Goal: Information Seeking & Learning: Learn about a topic

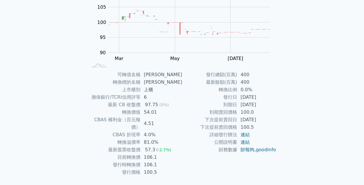
scroll to position [77, 0]
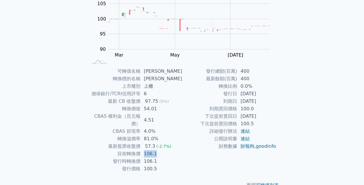
drag, startPoint x: 147, startPoint y: 146, endPoint x: 162, endPoint y: 146, distance: 15.0
click at [162, 150] on td "106.1" at bounding box center [162, 153] width 42 height 7
drag, startPoint x: 162, startPoint y: 146, endPoint x: 197, endPoint y: 164, distance: 39.4
click at [197, 164] on div "發行總額(百萬) 400 最新餘額(百萬) 400 轉換比例 0.0% 發行日 2024-05-27 到期日 2027-05-27 到期賣回價格 100.0 …" at bounding box center [229, 119] width 94 height 105
drag, startPoint x: 242, startPoint y: 116, endPoint x: 271, endPoint y: 114, distance: 29.4
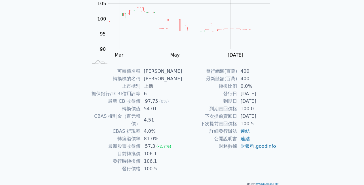
click at [271, 114] on td "2026-05-27" at bounding box center [256, 115] width 39 height 7
drag, startPoint x: 271, startPoint y: 114, endPoint x: 286, endPoint y: 134, distance: 25.1
click at [286, 134] on div "可轉債列表 › 84333 弘帆三 84333 弘帆三 可轉債詳細資訊 Zoom Out 100 90 92 94 115 110 100 105 95 85…" at bounding box center [182, 67] width 221 height 260
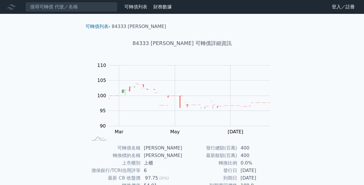
scroll to position [0, 0]
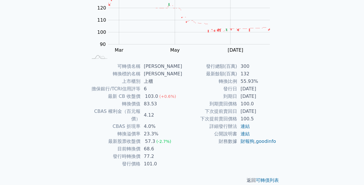
scroll to position [82, 0]
